Goal: Task Accomplishment & Management: Manage account settings

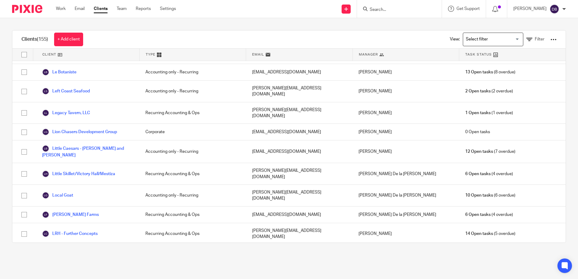
scroll to position [876, 0]
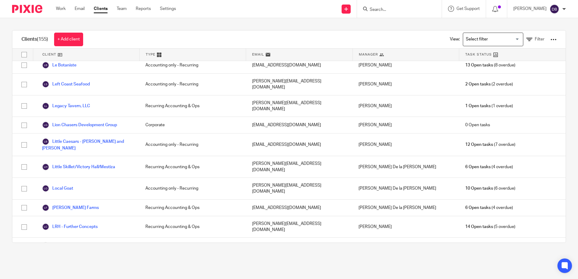
click at [66, 262] on link "Mesa Street Grill" at bounding box center [68, 265] width 53 height 7
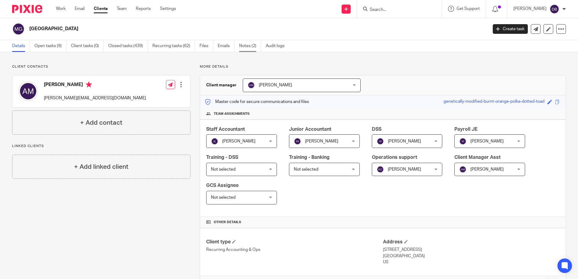
click at [252, 52] on link "Notes (2)" at bounding box center [250, 46] width 22 height 12
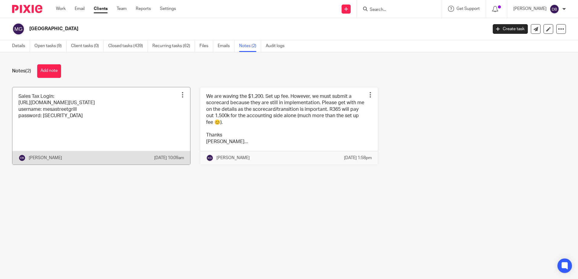
click at [142, 104] on link at bounding box center [101, 126] width 178 height 78
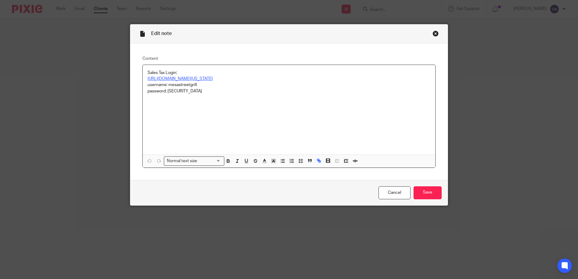
click at [166, 77] on link "[URL][DOMAIN_NAME][US_STATE]" at bounding box center [179, 79] width 65 height 4
click at [182, 91] on link "[URL][DOMAIN_NAME][US_STATE]" at bounding box center [181, 91] width 65 height 6
click at [294, 74] on p "Sales Tax Login:" at bounding box center [288, 73] width 283 height 6
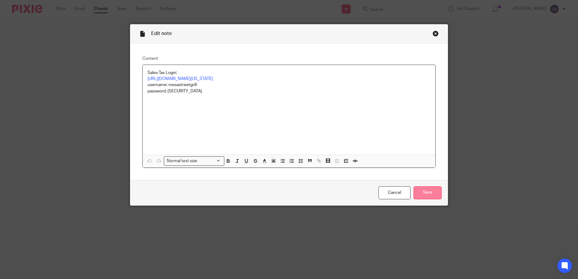
click at [429, 192] on input "Save" at bounding box center [427, 192] width 28 height 13
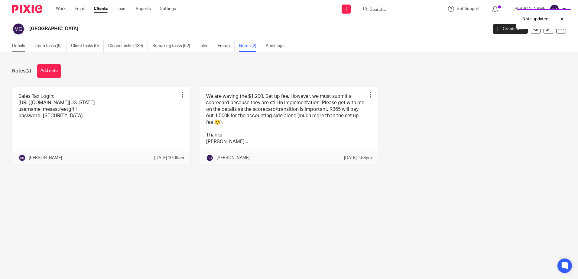
drag, startPoint x: 19, startPoint y: 43, endPoint x: 24, endPoint y: 44, distance: 5.3
click at [19, 43] on link "Details" at bounding box center [21, 46] width 18 height 12
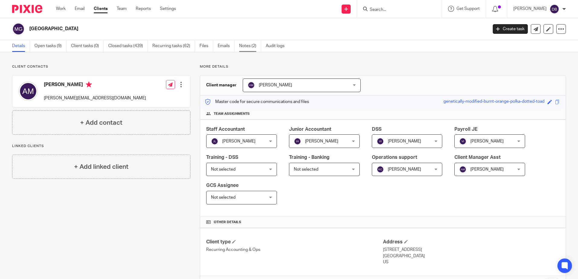
click at [247, 47] on link "Notes (2)" at bounding box center [250, 46] width 22 height 12
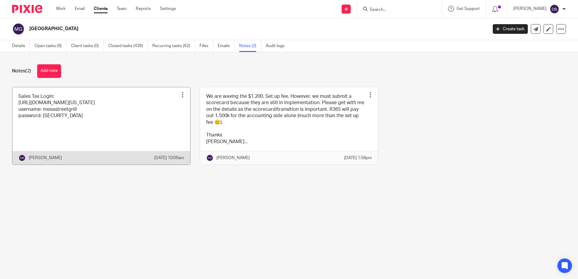
click at [108, 131] on link at bounding box center [101, 126] width 178 height 78
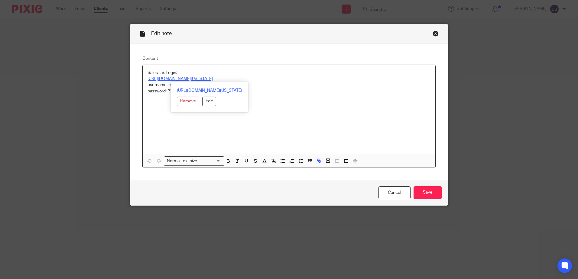
drag, startPoint x: 214, startPoint y: 79, endPoint x: 203, endPoint y: 80, distance: 11.2
click at [203, 80] on p "[URL][DOMAIN_NAME][US_STATE]" at bounding box center [288, 79] width 283 height 6
click at [270, 75] on p "Sales Tax Login:" at bounding box center [288, 73] width 283 height 6
drag, startPoint x: 197, startPoint y: 86, endPoint x: 167, endPoint y: 86, distance: 30.2
click at [167, 86] on p "username: mesastreetgrill" at bounding box center [288, 85] width 283 height 6
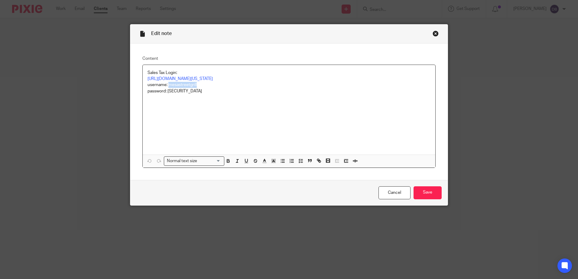
copy p "mesastreetgrill"
drag, startPoint x: 193, startPoint y: 91, endPoint x: 166, endPoint y: 92, distance: 26.9
click at [166, 92] on p "password: [SECURITY_DATA]" at bounding box center [288, 91] width 283 height 6
copy p "Casaletta78$"
